Goal: Task Accomplishment & Management: Manage account settings

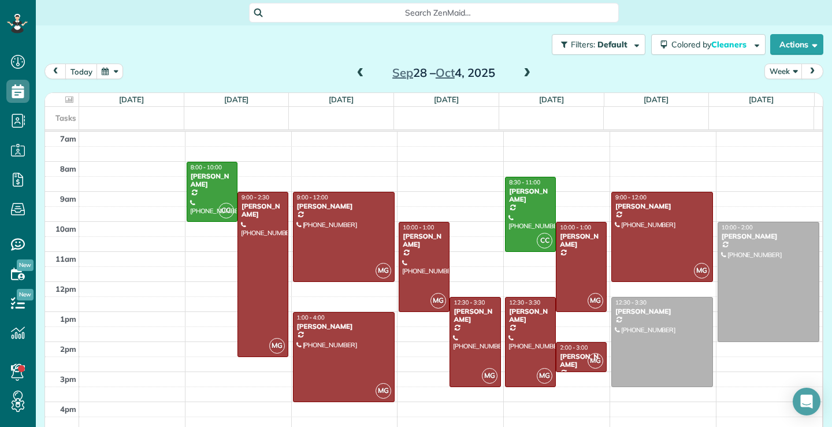
scroll to position [5, 5]
click at [357, 71] on span at bounding box center [360, 73] width 13 height 10
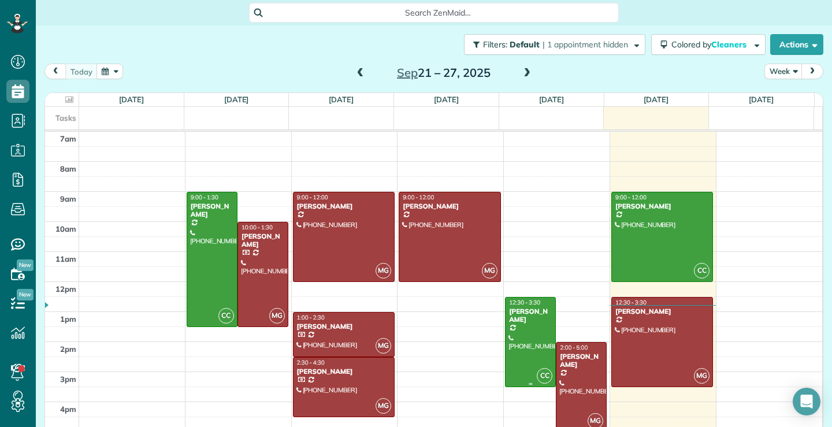
click at [519, 355] on div at bounding box center [530, 341] width 50 height 89
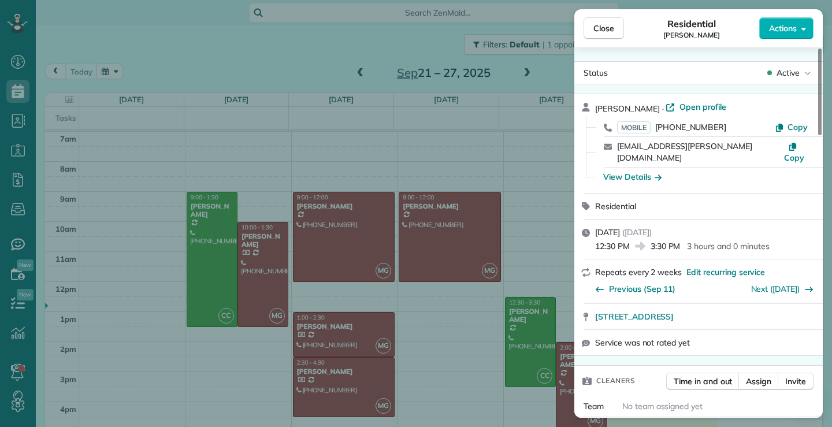
drag, startPoint x: 689, startPoint y: 146, endPoint x: 615, endPoint y: 148, distance: 74.0
click at [615, 148] on div "[EMAIL_ADDRESS][PERSON_NAME][DOMAIN_NAME] Copy" at bounding box center [705, 152] width 221 height 30
click at [604, 29] on span "Close" at bounding box center [603, 29] width 21 height 12
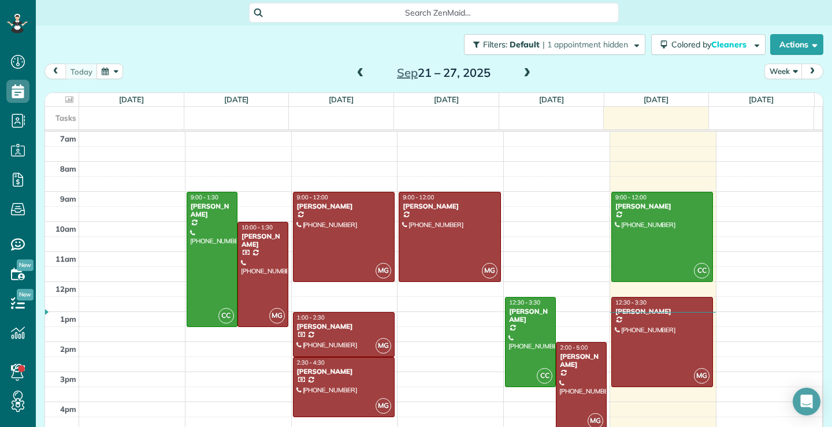
click at [560, 404] on div at bounding box center [581, 386] width 50 height 89
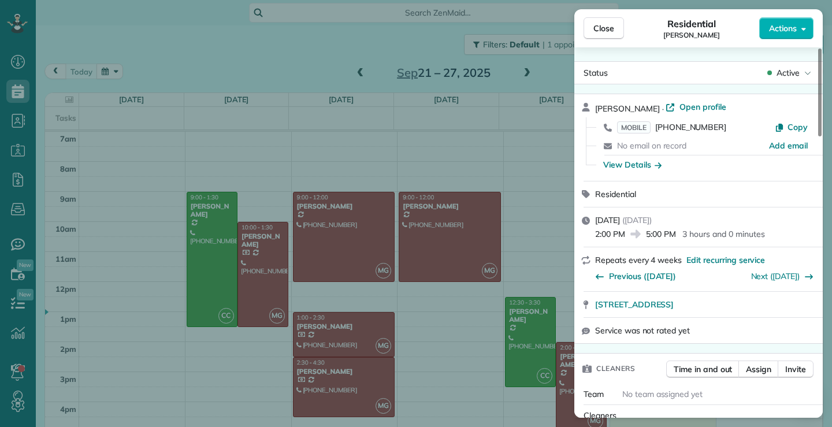
scroll to position [174, 0]
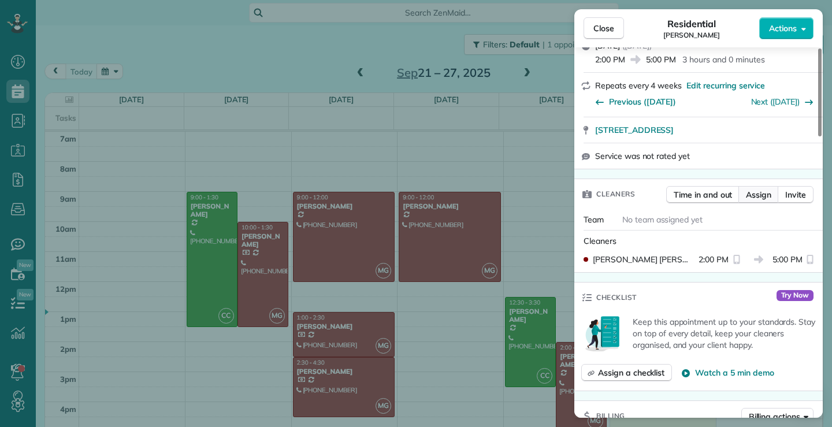
click at [763, 198] on span "Assign" at bounding box center [758, 195] width 25 height 12
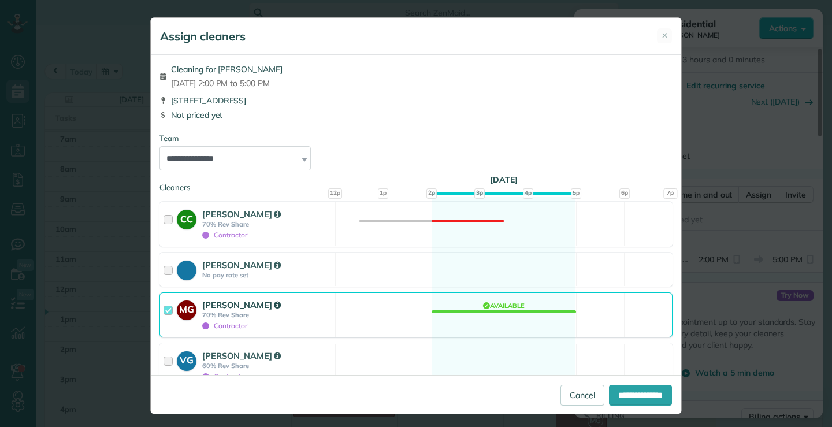
click at [165, 310] on div at bounding box center [169, 315] width 13 height 32
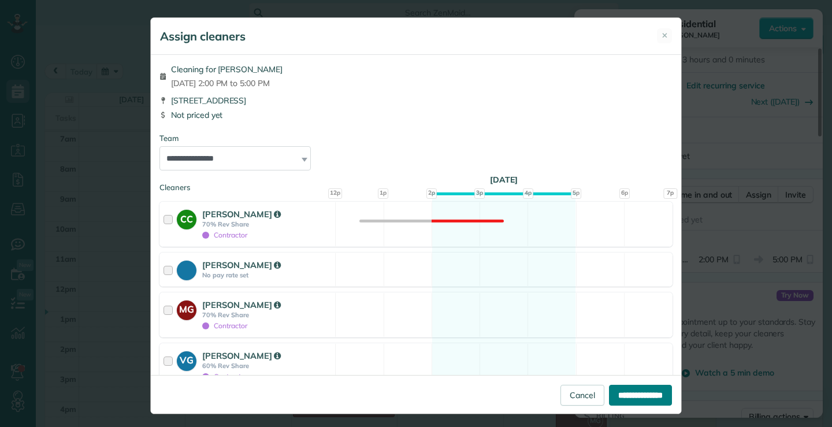
click at [619, 394] on input "**********" at bounding box center [640, 395] width 63 height 21
type input "**********"
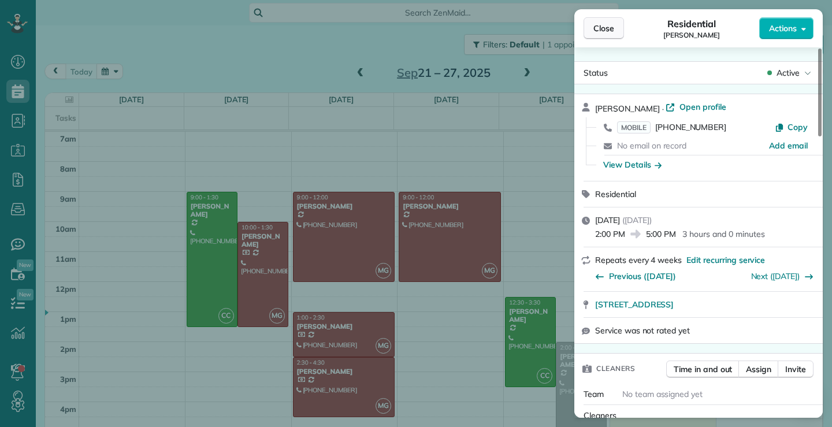
click at [604, 28] on span "Close" at bounding box center [603, 29] width 21 height 12
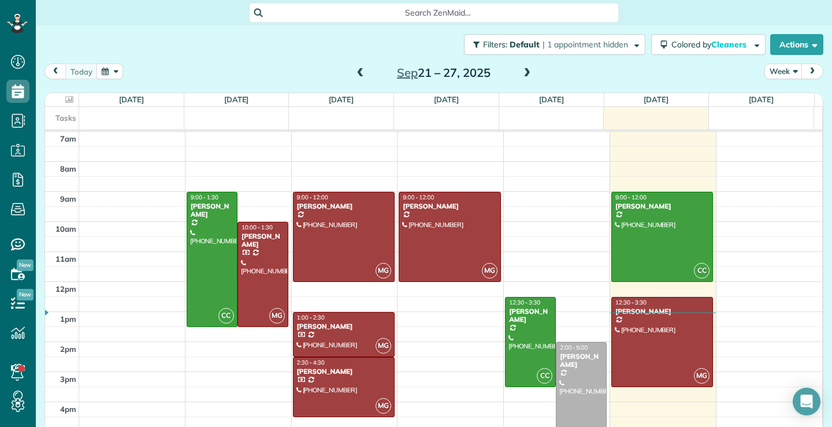
click at [563, 394] on div at bounding box center [581, 386] width 50 height 89
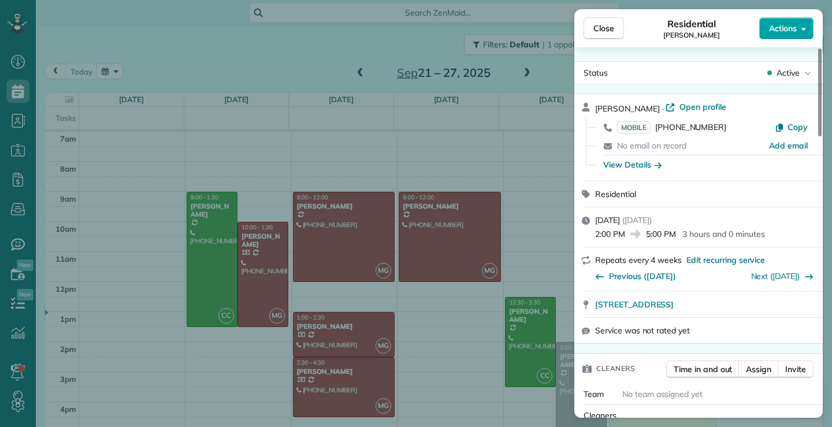
click at [801, 22] on button "Actions" at bounding box center [786, 28] width 54 height 22
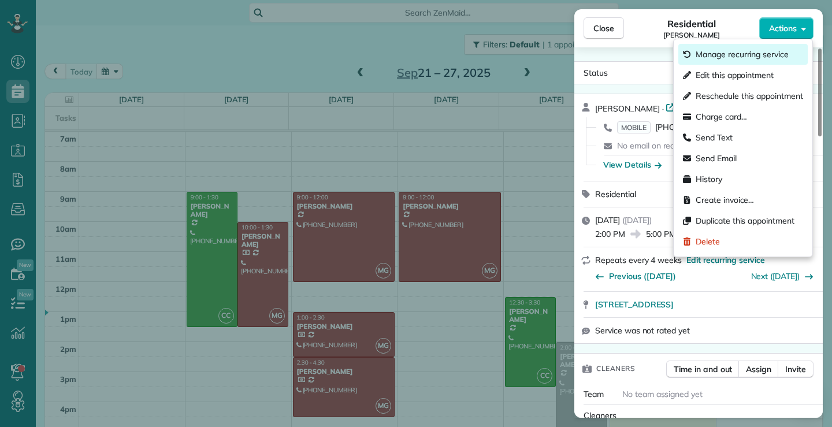
click at [739, 50] on span "Manage recurring service" at bounding box center [748, 55] width 107 height 12
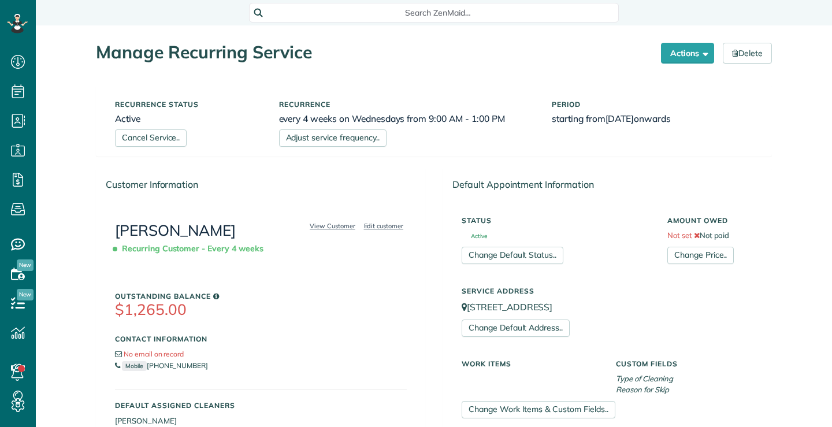
click at [154, 143] on link "Cancel Service.." at bounding box center [151, 137] width 72 height 17
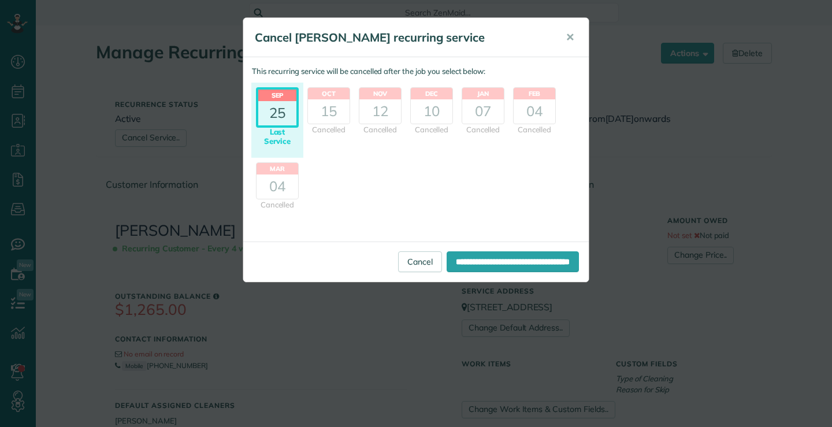
scroll to position [5, 5]
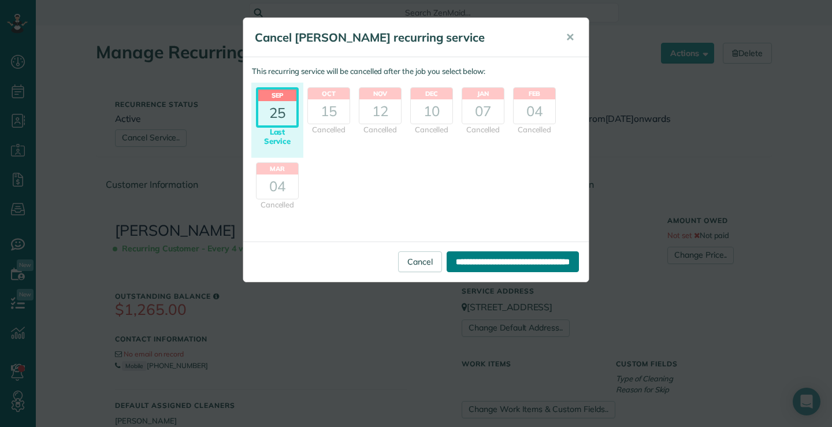
click at [480, 262] on input "**********" at bounding box center [512, 261] width 132 height 21
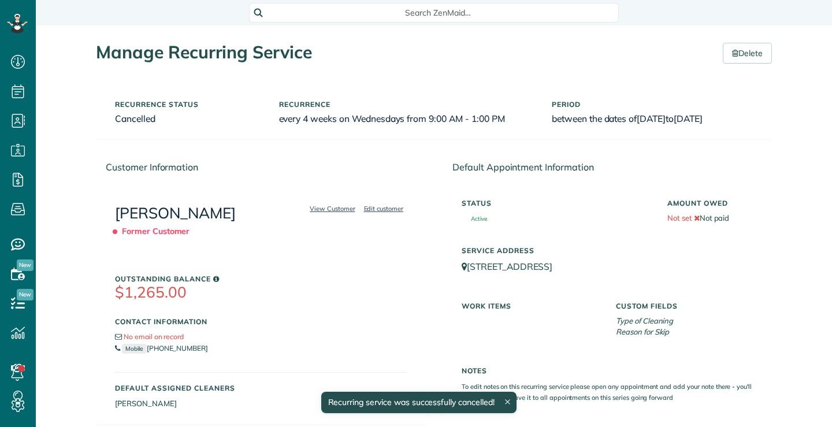
scroll to position [5, 5]
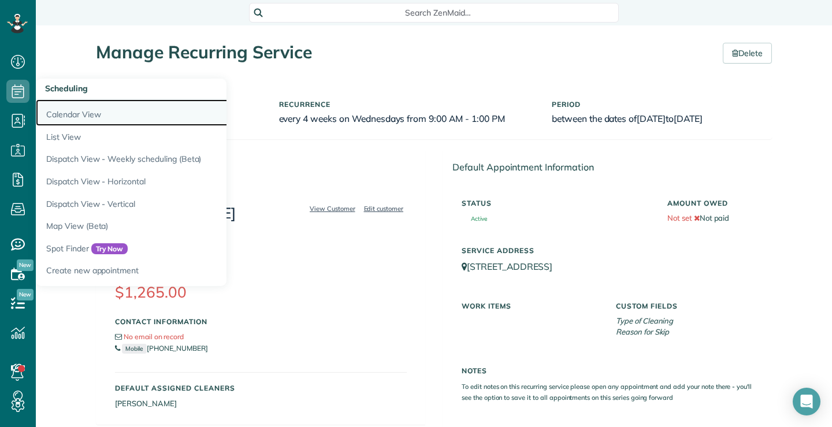
click at [86, 113] on link "Calendar View" at bounding box center [180, 112] width 289 height 27
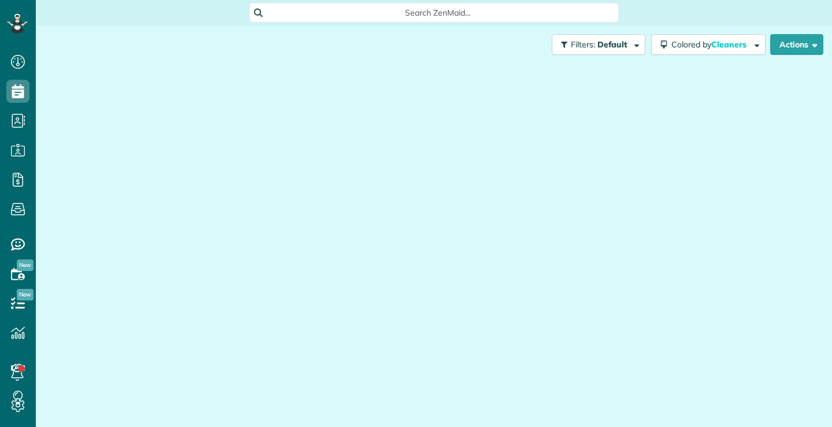
scroll to position [5, 5]
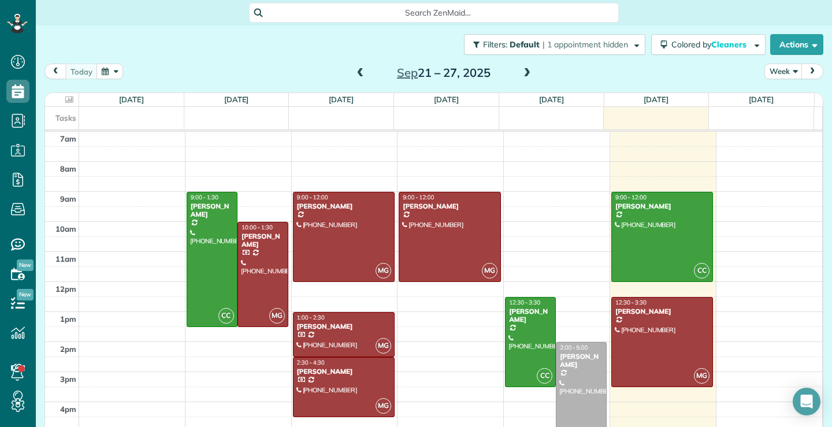
click at [572, 405] on div at bounding box center [581, 386] width 50 height 89
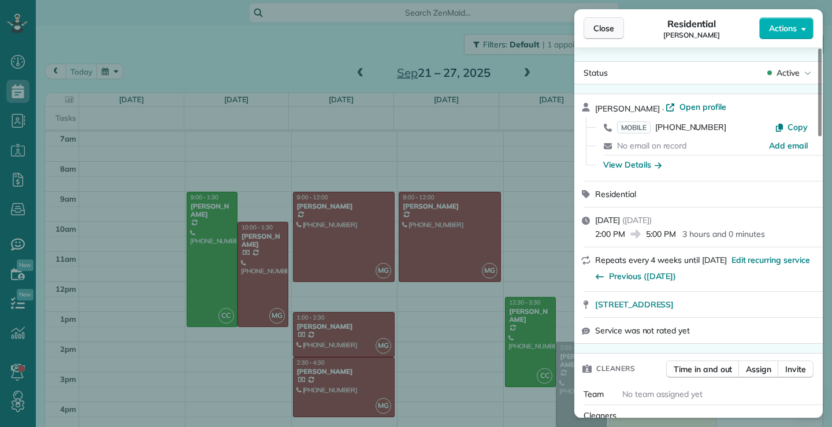
click at [598, 30] on span "Close" at bounding box center [603, 29] width 21 height 12
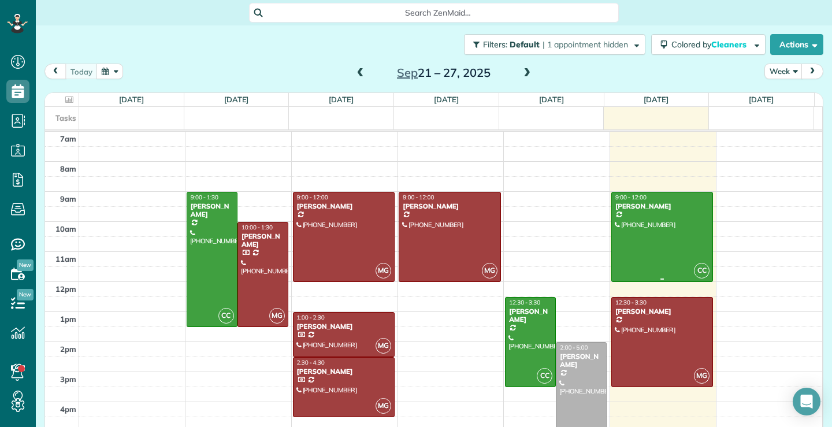
click at [636, 204] on div "[PERSON_NAME]" at bounding box center [662, 206] width 95 height 8
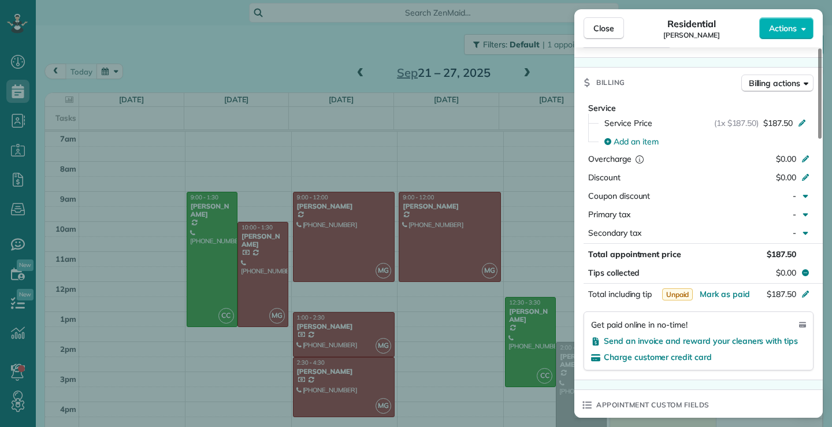
scroll to position [403, 0]
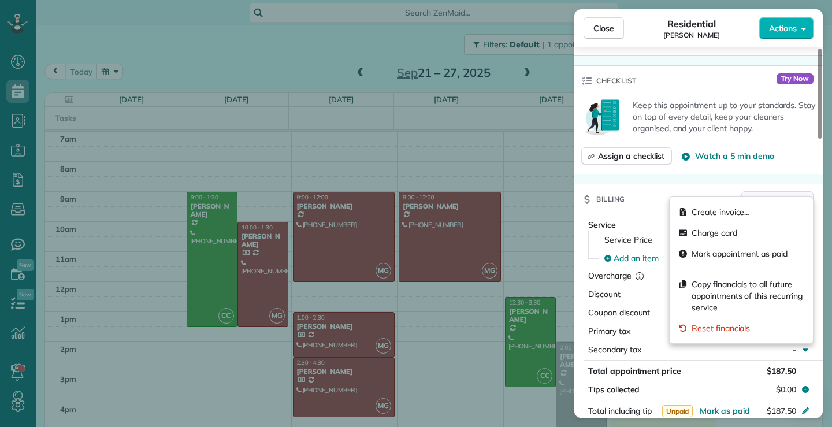
click at [800, 191] on button "Billing actions" at bounding box center [777, 199] width 72 height 17
click at [714, 233] on span "Charge card" at bounding box center [747, 233] width 112 height 12
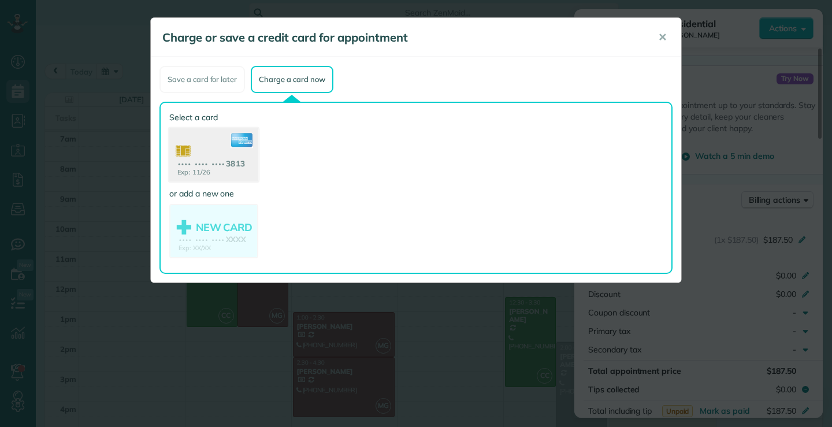
click at [205, 148] on use at bounding box center [213, 156] width 89 height 56
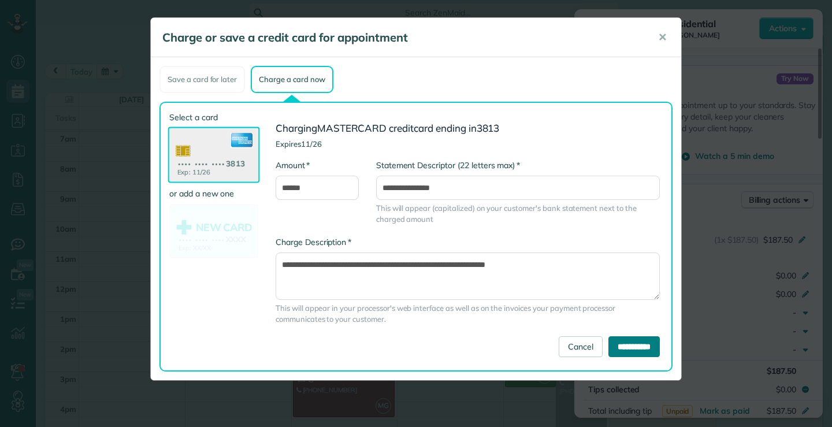
click at [641, 341] on input "**********" at bounding box center [633, 346] width 51 height 21
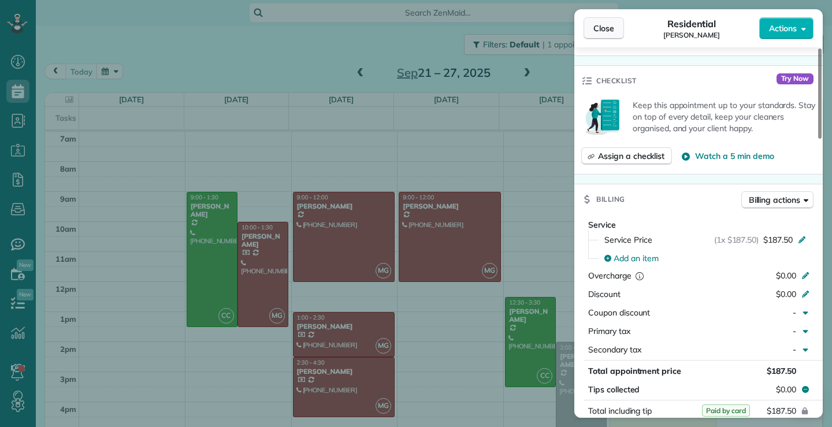
click at [606, 26] on span "Close" at bounding box center [603, 29] width 21 height 12
